Goal: Task Accomplishment & Management: Use online tool/utility

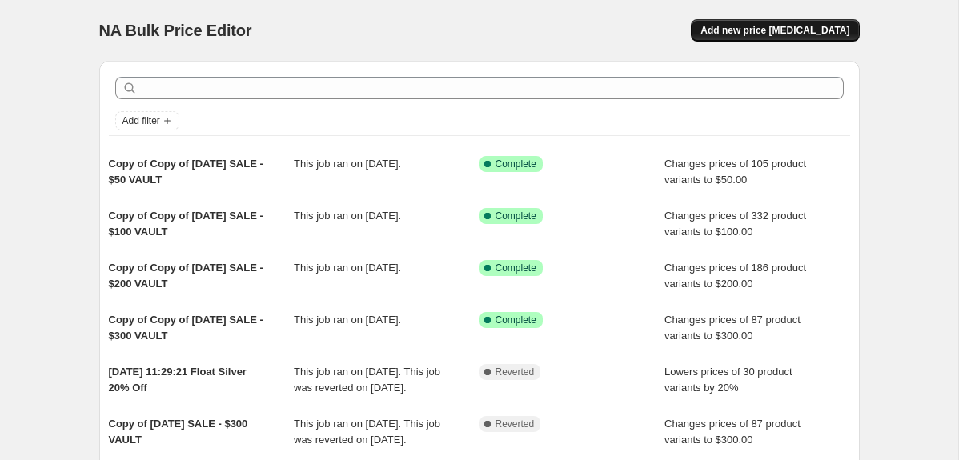
click at [742, 40] on button "Add new price [MEDICAL_DATA]" at bounding box center [775, 30] width 168 height 22
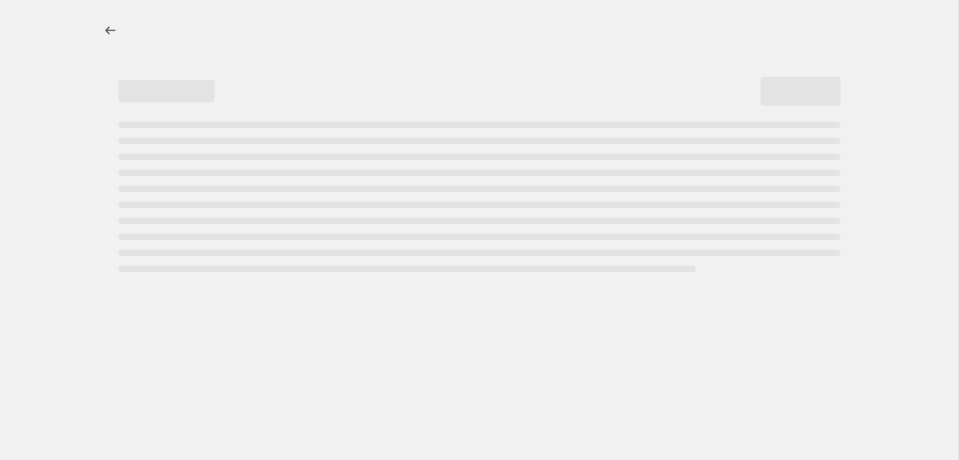
select select "percentage"
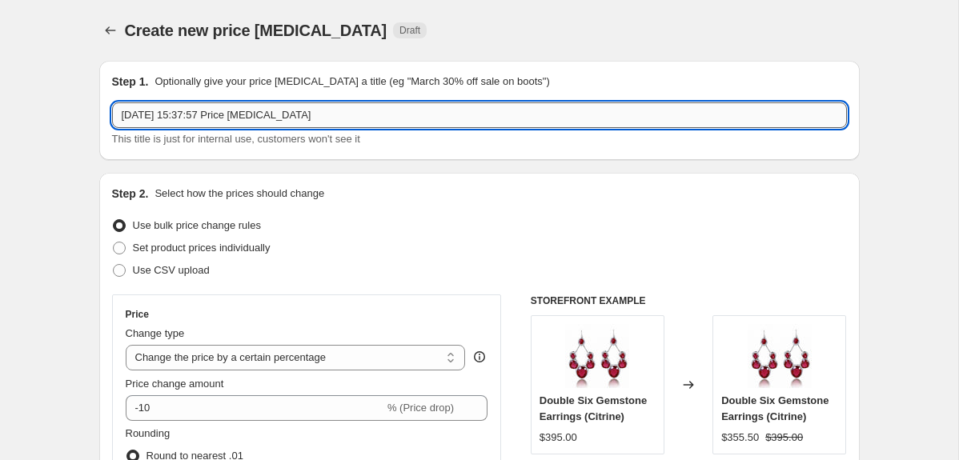
click at [120, 109] on input "[DATE] 15:37:57 Price [MEDICAL_DATA]" at bounding box center [479, 115] width 735 height 26
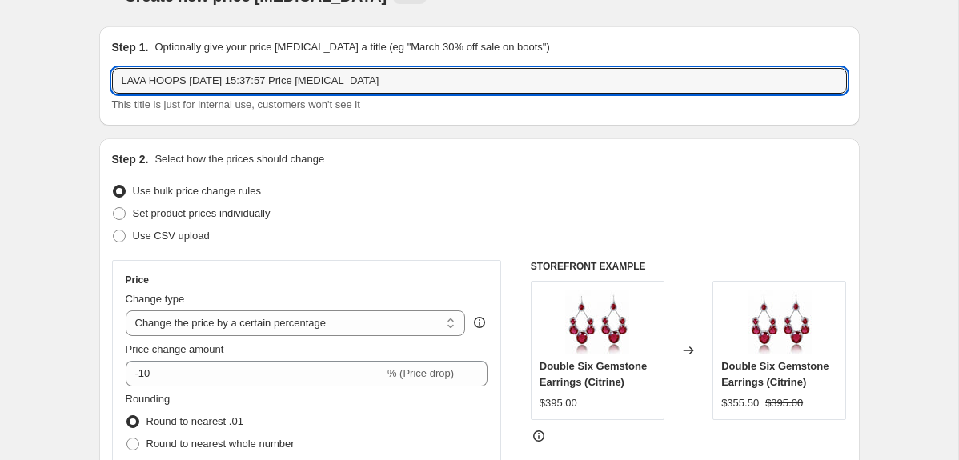
scroll to position [35, 0]
type input "LAVA HOOPS [DATE] 15:37:57 Price [MEDICAL_DATA]"
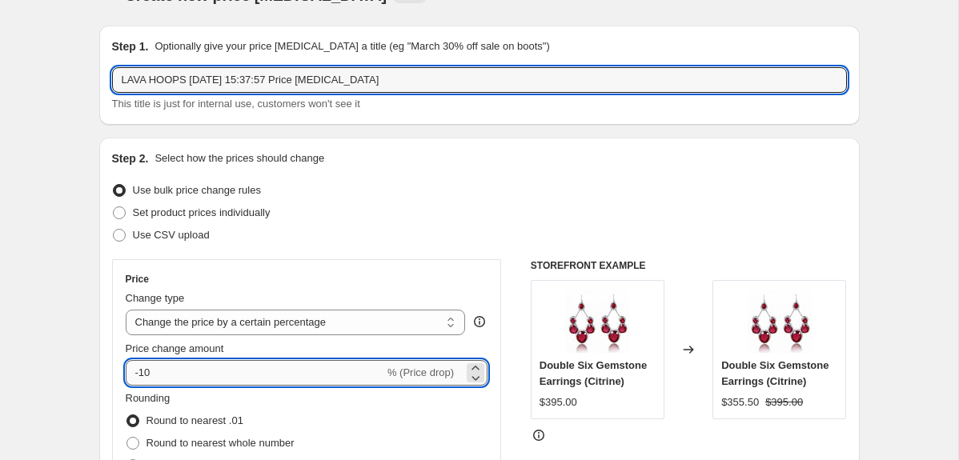
click at [170, 375] on input "-10" at bounding box center [255, 373] width 259 height 26
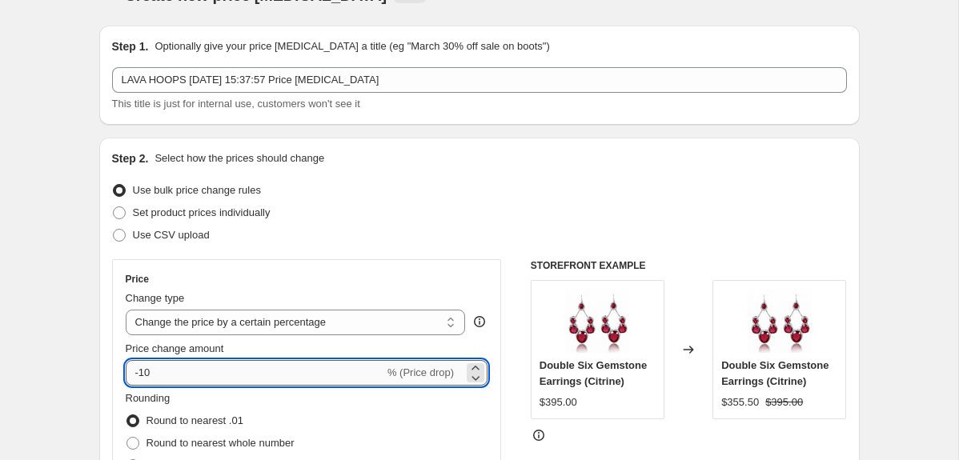
click at [145, 376] on input "-10" at bounding box center [255, 373] width 259 height 26
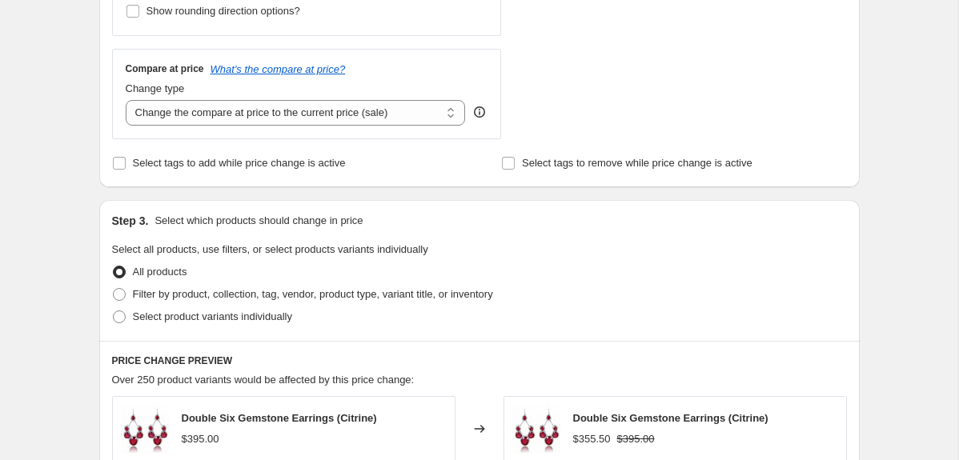
scroll to position [548, 0]
type input "-20"
click at [283, 317] on span "Select product variants individually" at bounding box center [212, 316] width 159 height 12
click at [114, 311] on input "Select product variants individually" at bounding box center [113, 310] width 1 height 1
radio input "true"
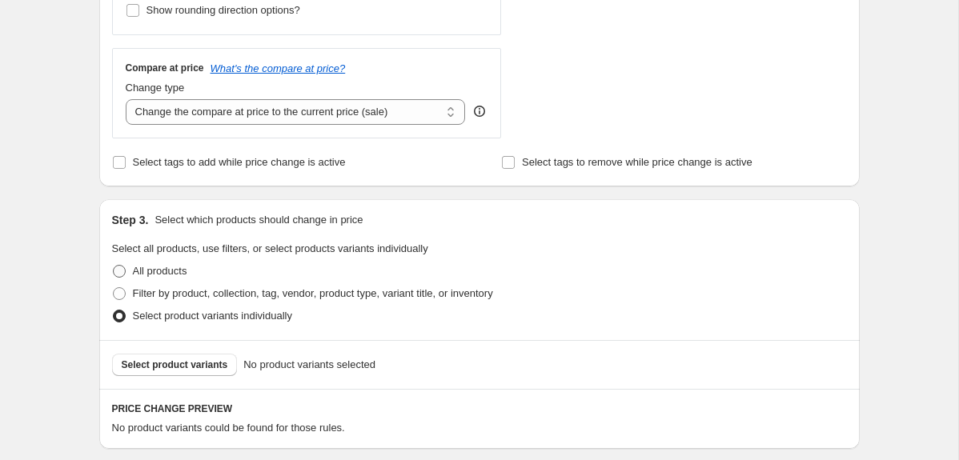
click at [118, 274] on span at bounding box center [119, 271] width 13 height 13
click at [114, 266] on input "All products" at bounding box center [113, 265] width 1 height 1
radio input "true"
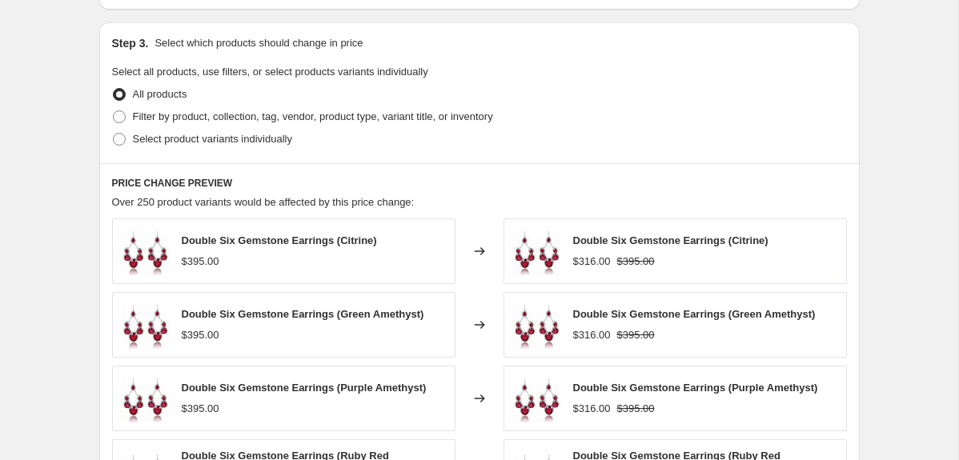
scroll to position [720, 0]
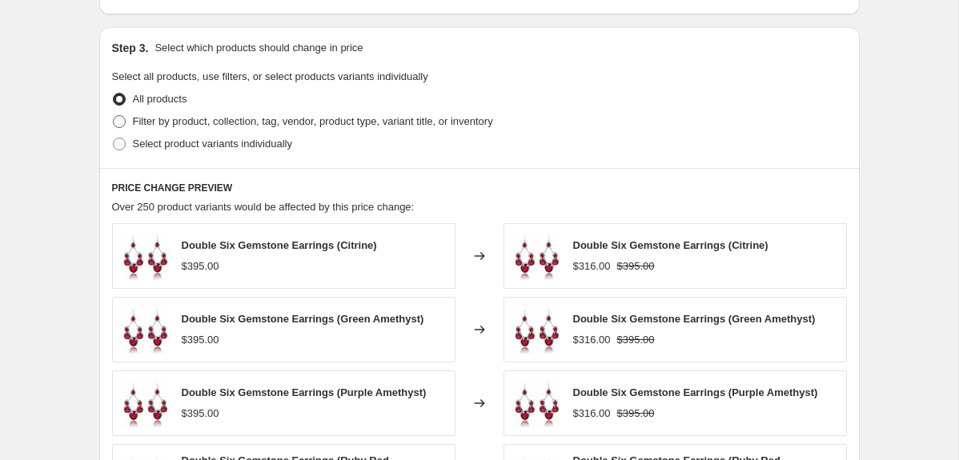
click at [114, 118] on span at bounding box center [119, 121] width 13 height 13
click at [114, 116] on input "Filter by product, collection, tag, vendor, product type, variant title, or inv…" at bounding box center [113, 115] width 1 height 1
radio input "true"
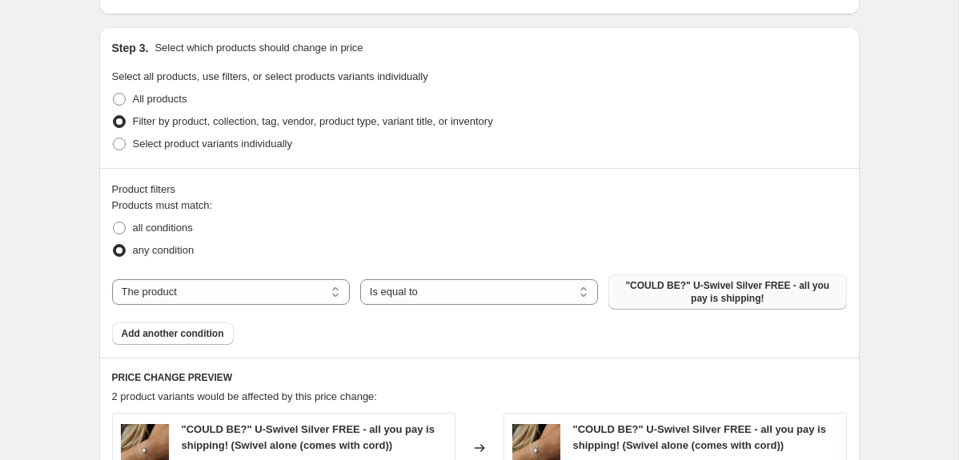
click at [664, 286] on span ""COULD BE?" U-Swivel Silver FREE - all you pay is shipping!" at bounding box center [727, 292] width 219 height 26
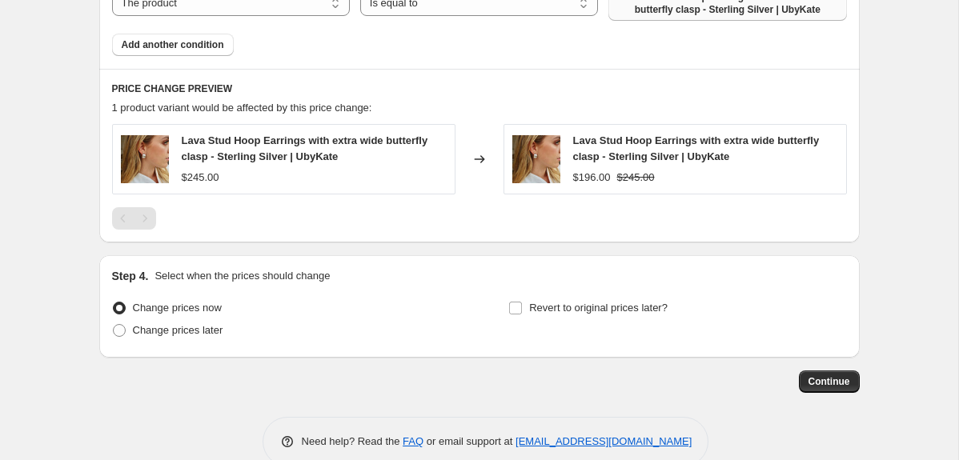
scroll to position [1040, 0]
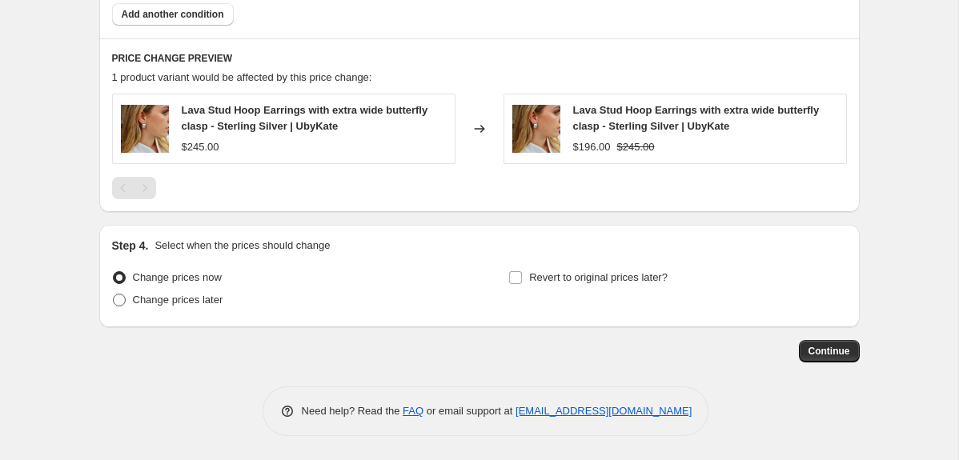
click at [182, 299] on span "Change prices later" at bounding box center [178, 300] width 90 height 12
click at [114, 295] on input "Change prices later" at bounding box center [113, 294] width 1 height 1
radio input "true"
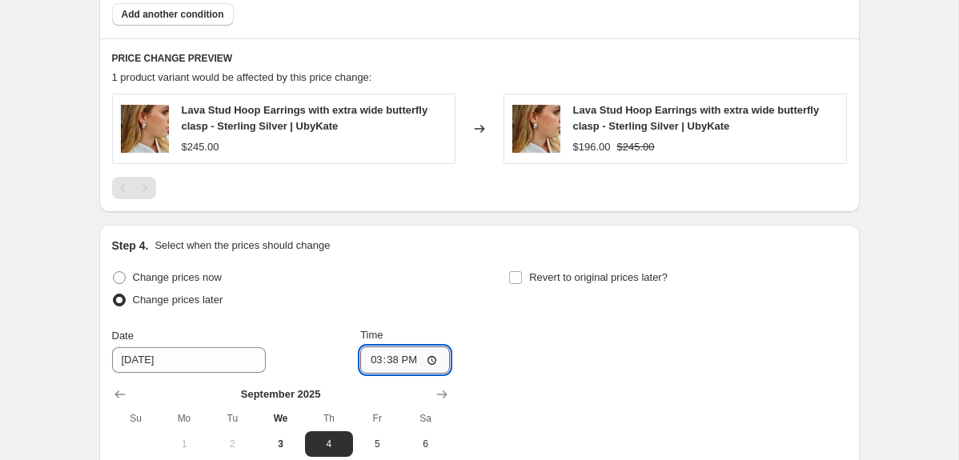
click at [373, 365] on input "15:38" at bounding box center [405, 360] width 90 height 27
click at [390, 361] on input "13:38" at bounding box center [405, 360] width 90 height 27
type input "13:00"
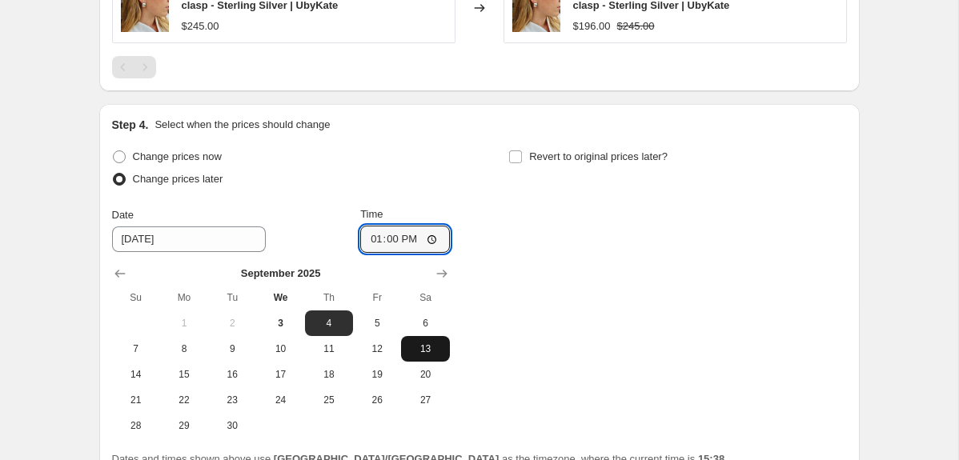
scroll to position [1161, 0]
click at [335, 317] on span "4" at bounding box center [328, 322] width 35 height 13
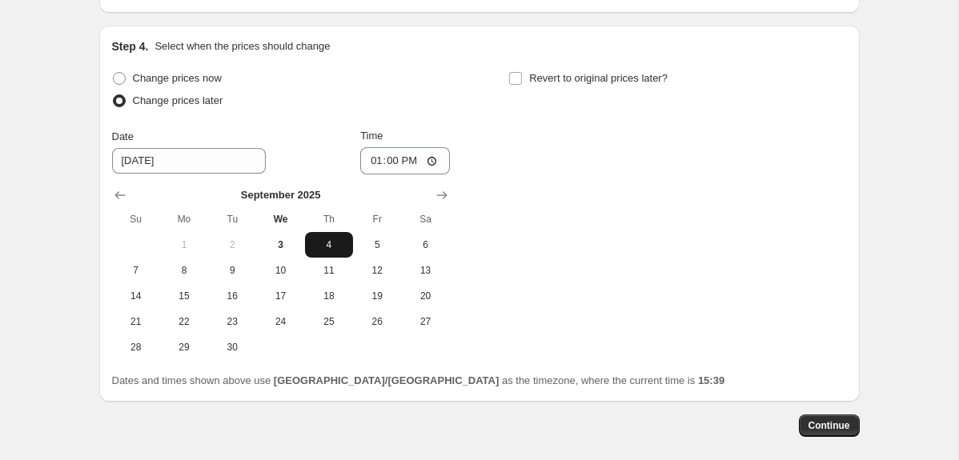
scroll to position [1249, 0]
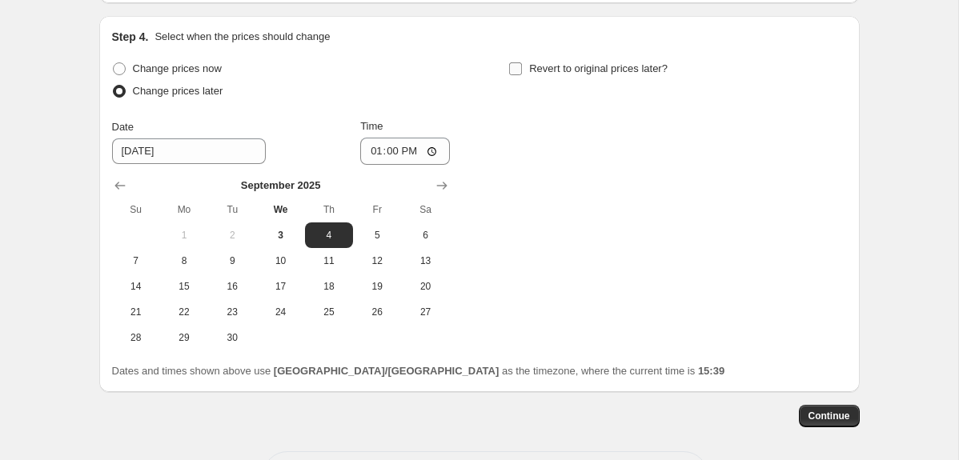
click at [519, 65] on input "Revert to original prices later?" at bounding box center [515, 68] width 13 height 13
checkbox input "true"
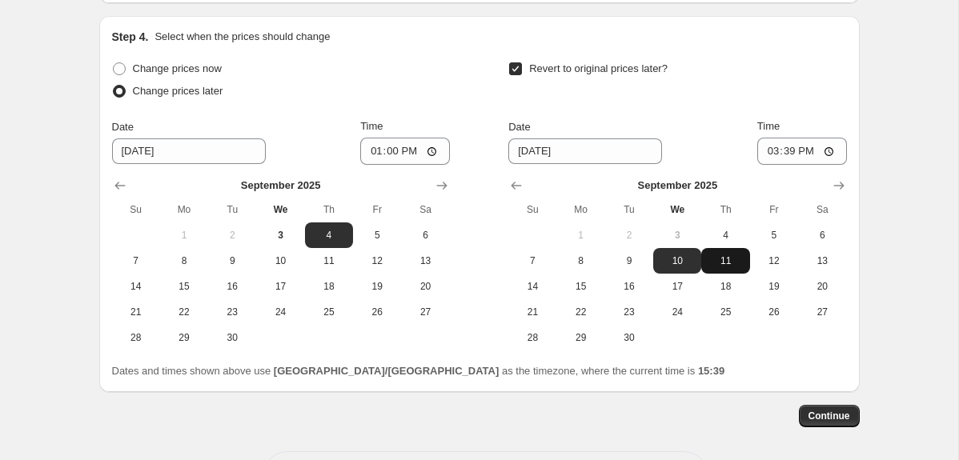
click at [735, 255] on span "11" at bounding box center [725, 261] width 35 height 13
type input "[DATE]"
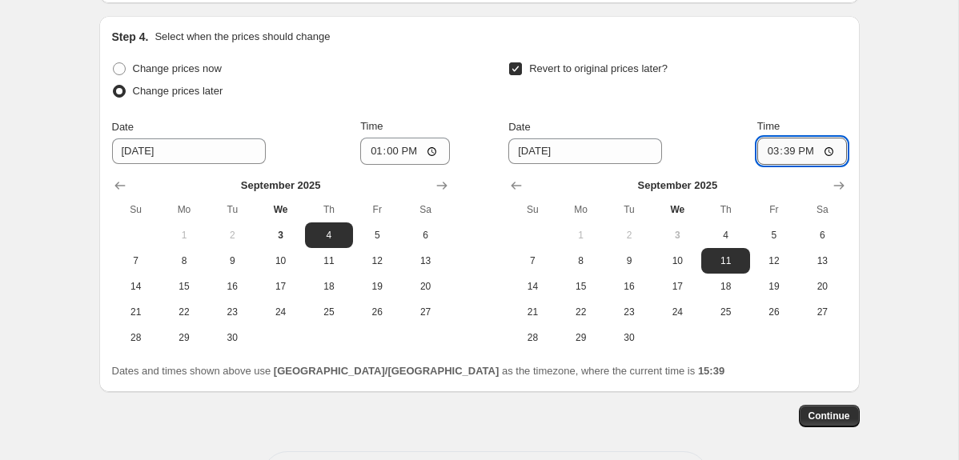
click at [768, 150] on input "15:39" at bounding box center [802, 151] width 90 height 27
click at [768, 150] on input "19:39" at bounding box center [802, 151] width 90 height 27
type input "07:30"
click at [843, 419] on span "Continue" at bounding box center [829, 416] width 42 height 13
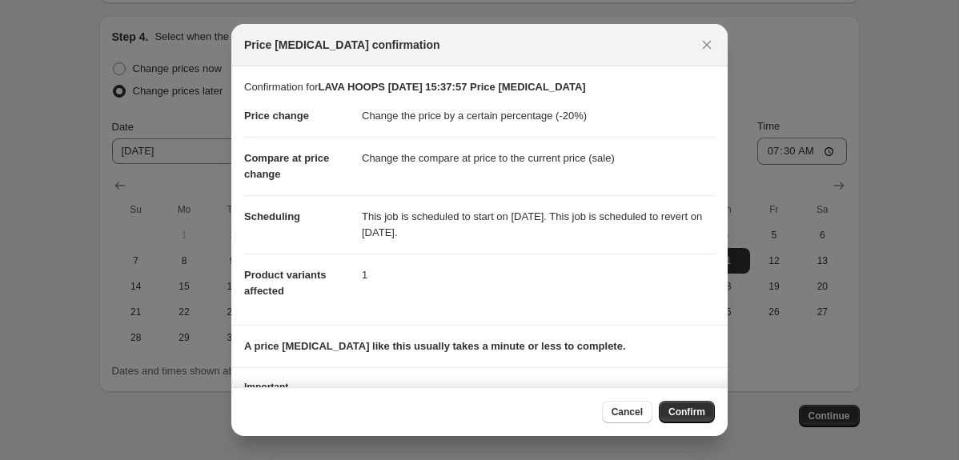
scroll to position [62, 0]
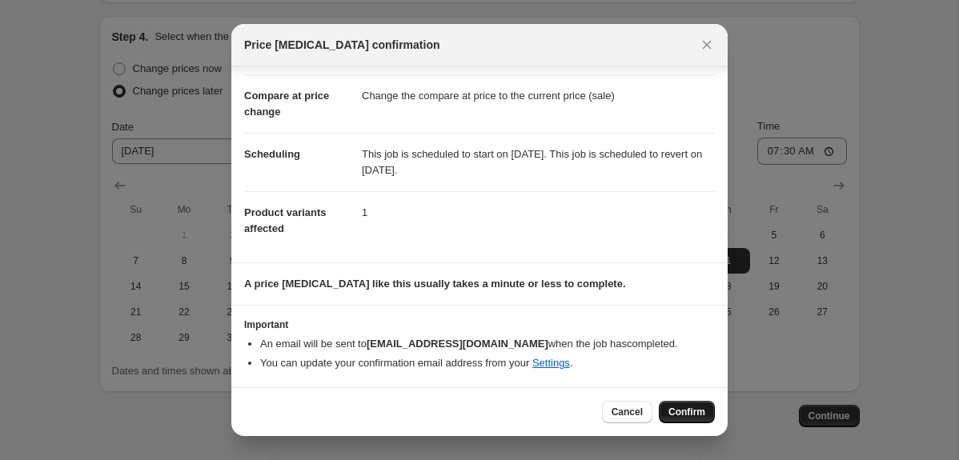
click at [700, 415] on span "Confirm" at bounding box center [686, 412] width 37 height 13
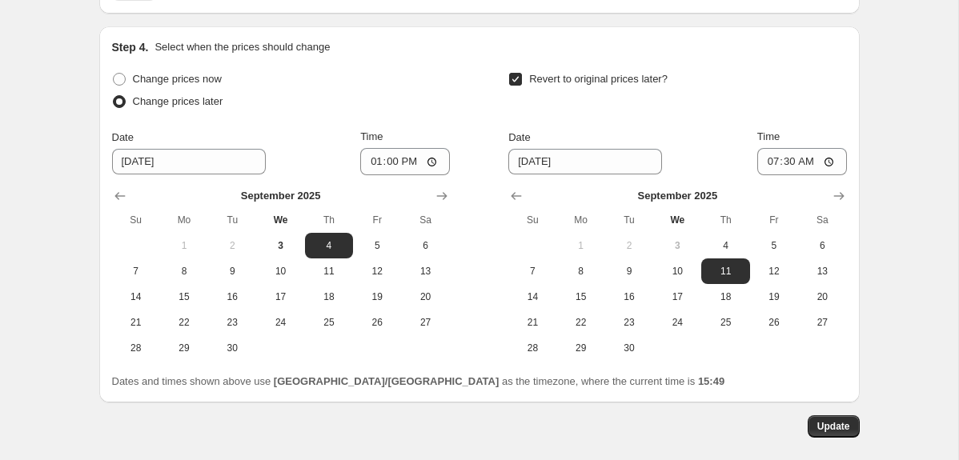
scroll to position [1316, 0]
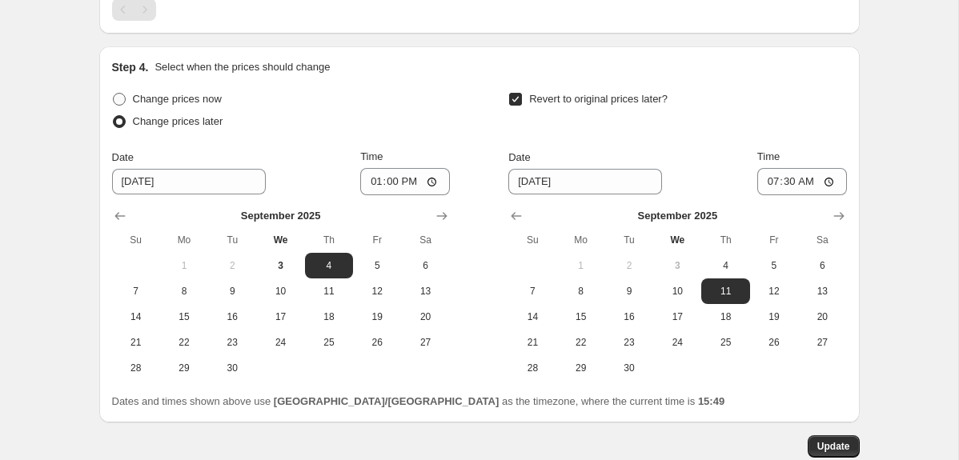
click at [217, 96] on span "Change prices now" at bounding box center [177, 99] width 89 height 12
click at [114, 94] on input "Change prices now" at bounding box center [113, 93] width 1 height 1
radio input "true"
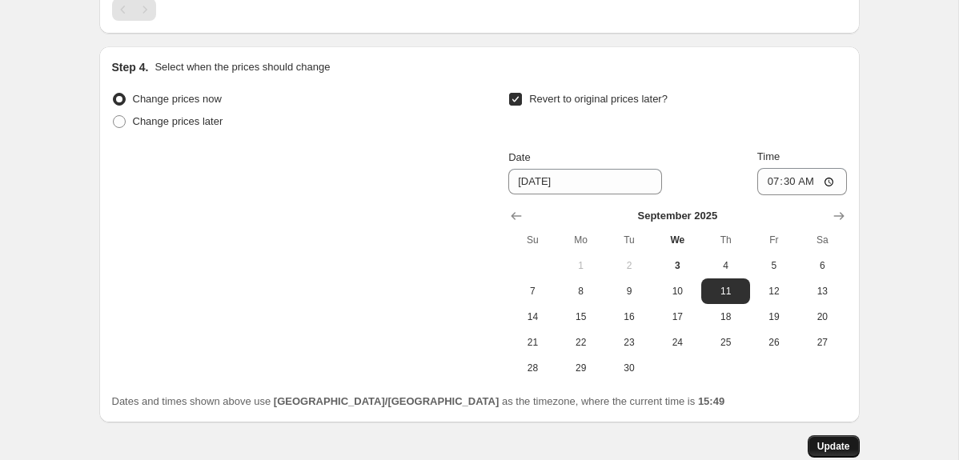
click at [836, 443] on span "Update" at bounding box center [833, 446] width 33 height 13
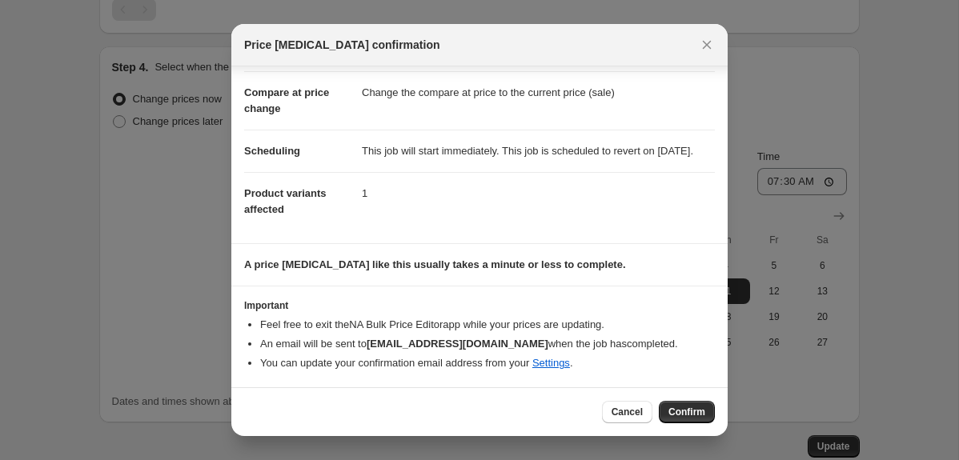
scroll to position [82, 0]
click at [672, 407] on span "Confirm" at bounding box center [686, 412] width 37 height 13
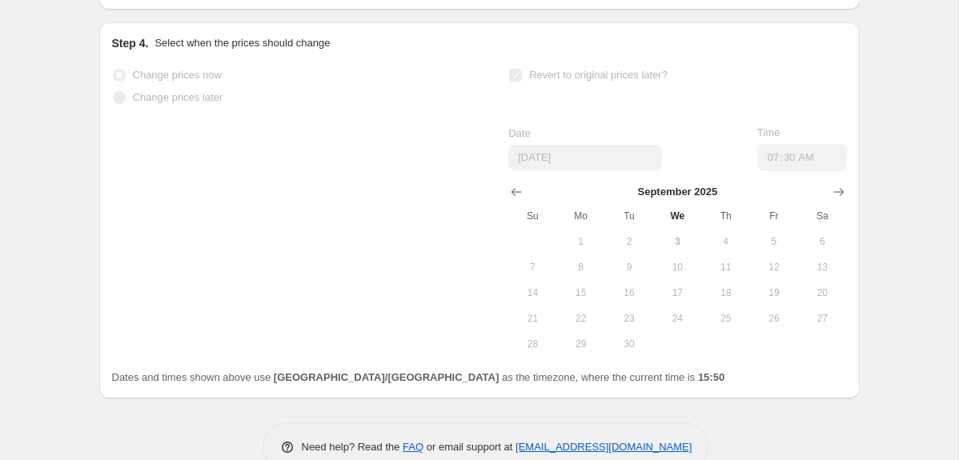
select select "percentage"
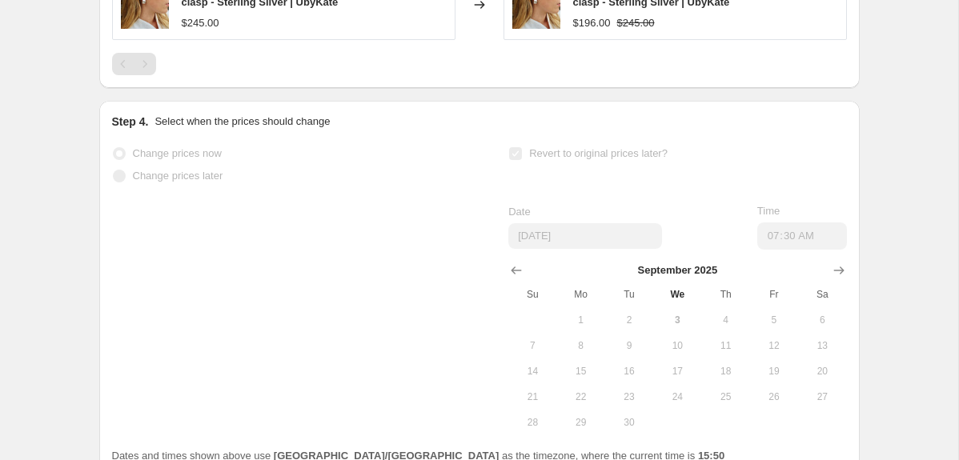
scroll to position [0, 0]
